Goal: Task Accomplishment & Management: Complete application form

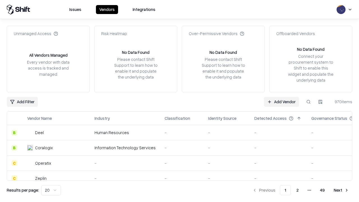
click at [281, 102] on link "Add Vendor" at bounding box center [281, 102] width 35 height 10
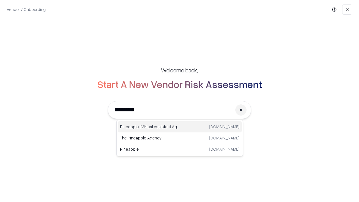
click at [180, 127] on div "Pineapple | Virtual Assistant Agency [DOMAIN_NAME]" at bounding box center [180, 126] width 124 height 11
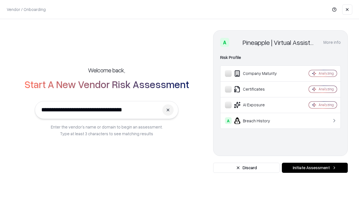
type input "**********"
click at [315, 168] on button "Initiate Assessment" at bounding box center [315, 168] width 66 height 10
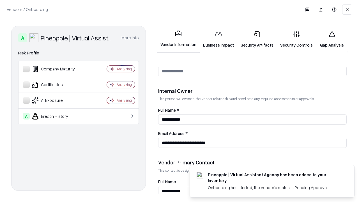
scroll to position [291, 0]
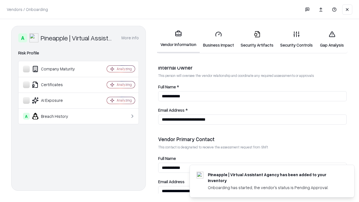
click at [218, 39] on link "Business Impact" at bounding box center [219, 39] width 38 height 26
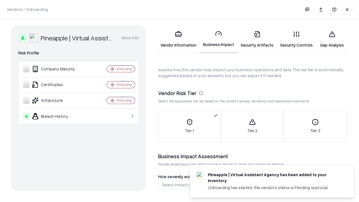
click at [332, 39] on link "Gap Analysis" at bounding box center [332, 39] width 32 height 26
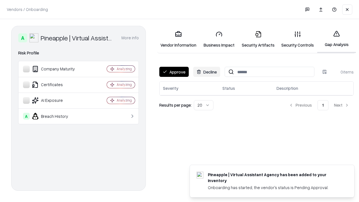
click at [174, 72] on button "Approve" at bounding box center [173, 72] width 29 height 10
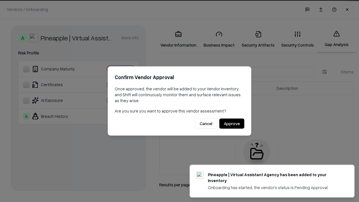
click at [232, 123] on button "Approve" at bounding box center [231, 124] width 25 height 10
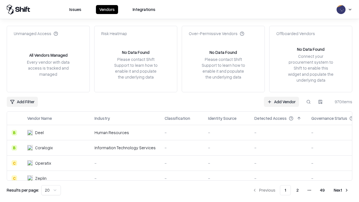
type input "**********"
click at [281, 102] on link "Add Vendor" at bounding box center [281, 102] width 35 height 10
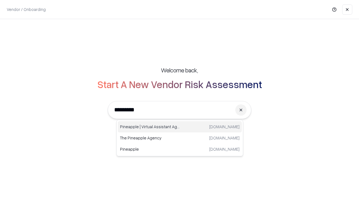
click at [180, 127] on div "Pineapple | Virtual Assistant Agency [DOMAIN_NAME]" at bounding box center [180, 126] width 124 height 11
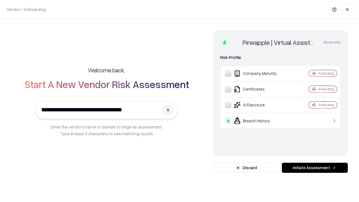
type input "**********"
click at [315, 168] on button "Initiate Assessment" at bounding box center [315, 168] width 66 height 10
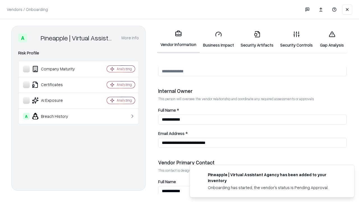
scroll to position [291, 0]
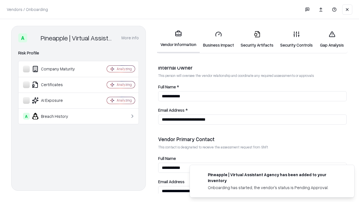
click at [332, 39] on link "Gap Analysis" at bounding box center [332, 39] width 32 height 26
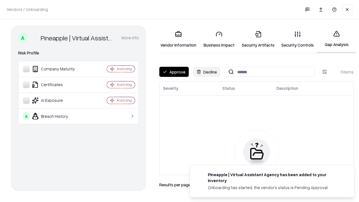
click at [174, 72] on button "Approve" at bounding box center [173, 72] width 29 height 10
